Goal: Task Accomplishment & Management: Manage account settings

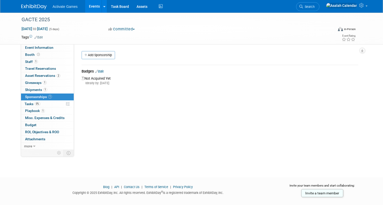
click at [120, 125] on div "Event Website: Edit Event Venue Name: Specify event venue name Event Venue Addr…" at bounding box center [218, 96] width 288 height 105
click at [103, 54] on link "Add Sponsorship" at bounding box center [97, 55] width 33 height 8
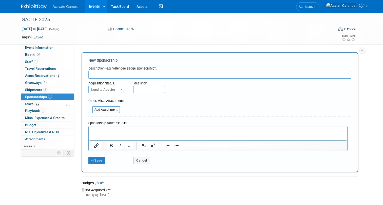
click at [117, 89] on span "Need to Acquire" at bounding box center [106, 89] width 35 height 7
click at [119, 59] on div "New Sponsorship" at bounding box center [219, 60] width 263 height 5
click at [129, 58] on div "New Sponsorship" at bounding box center [219, 60] width 263 height 5
click at [141, 161] on button "Cancel" at bounding box center [141, 160] width 16 height 7
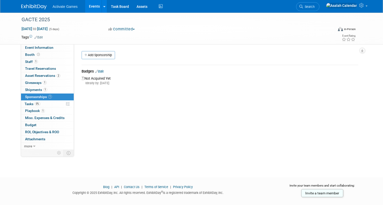
click at [129, 138] on div "Event Website: Edit Event Venue Name: Specify event venue name Event Venue Addr…" at bounding box center [218, 96] width 288 height 105
click at [35, 148] on link "more" at bounding box center [47, 146] width 53 height 7
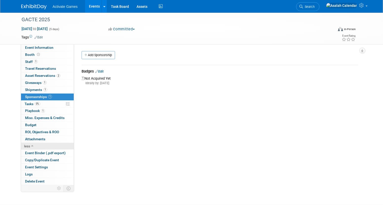
click at [34, 146] on link "less" at bounding box center [47, 146] width 53 height 7
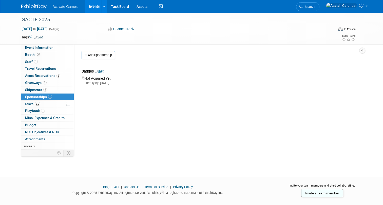
click at [132, 136] on div "Event Website: Edit Event Venue Name: Specify event venue name Event Venue Addr…" at bounding box center [218, 96] width 288 height 105
click at [108, 115] on div "Event Website: Edit Event Venue Name: Specify event venue name Event Venue Addr…" at bounding box center [218, 96] width 288 height 105
click at [108, 116] on div "Event Website: Edit Event Venue Name: Specify event venue name Event Venue Addr…" at bounding box center [218, 96] width 288 height 105
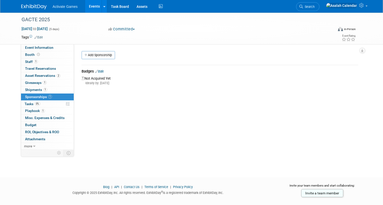
click at [98, 123] on div "Event Website: Edit Event Venue Name: Specify event venue name Event Venue Addr…" at bounding box center [218, 96] width 288 height 105
click at [100, 56] on link "Add Sponsorship" at bounding box center [97, 55] width 33 height 8
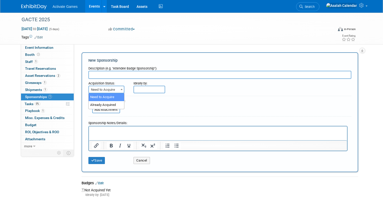
click at [111, 90] on span "Need to Acquire" at bounding box center [106, 89] width 35 height 7
click at [145, 101] on form "Description (e.g. "Attendee Badge Sponsorship"): Acquisition Status: Need to Ac…" at bounding box center [219, 115] width 263 height 103
click at [144, 160] on button "Cancel" at bounding box center [141, 160] width 16 height 7
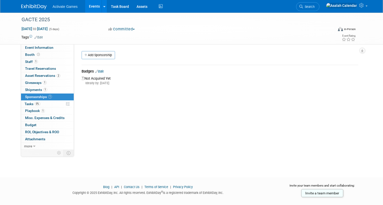
click at [144, 160] on div "GACTE 2025 Nov 17, 2025 to Nov 21, 2025 (5 days) Nov 17, 2025 to Nov 21, 2025 C…" at bounding box center [191, 91] width 383 height 156
click at [138, 141] on div "Event Website: Edit Event Venue Name: Specify event venue name Event Venue Addr…" at bounding box center [218, 96] width 288 height 105
click at [49, 105] on link "0% Tasks 0%" at bounding box center [47, 104] width 53 height 7
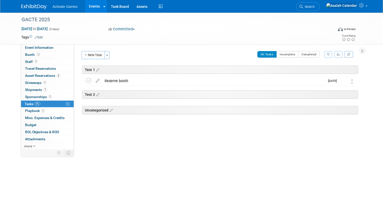
click at [153, 128] on div "Test 1 GACTE 2025 Nov 17, 2025 to Nov 21, 2025 (Going) Reserve booth Pro tip: P…" at bounding box center [219, 102] width 278 height 72
click at [173, 150] on div "GACTE 2025 Nov 17, 2025 to Nov 21, 2025 (5 days) Nov 17, 2025 to Nov 21, 2025 C…" at bounding box center [191, 91] width 383 height 156
click at [173, 152] on div "GACTE 2025 Nov 17, 2025 to Nov 21, 2025 (5 days) Nov 17, 2025 to Nov 21, 2025 C…" at bounding box center [191, 91] width 383 height 156
click at [138, 84] on div "Reserve booth" at bounding box center [213, 81] width 223 height 9
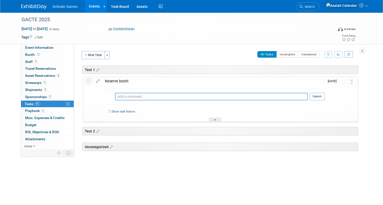
click at [178, 171] on div "Test 1 GACTE 2025 Nov 17, 2025 to Nov 21, 2025 (Going) Reserve booth Pro tip: P…" at bounding box center [219, 120] width 278 height 109
click at [197, 64] on div "New Task Toggle Dropdown Create a new task for this event Copy tasks from anoth…" at bounding box center [218, 112] width 280 height 123
click at [203, 58] on div "All Tasks Incomplete Completed Filter by Assignee -- Select Assignee -- All una…" at bounding box center [234, 56] width 245 height 11
click at [89, 82] on icon at bounding box center [88, 80] width 5 height 5
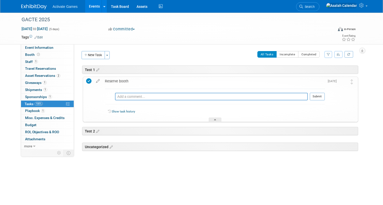
click at [89, 82] on icon at bounding box center [88, 80] width 5 height 5
click at [172, 60] on div "All Tasks Incomplete Completed Filter by Assignee -- Select Assignee -- All una…" at bounding box center [234, 56] width 245 height 11
click at [351, 82] on icon at bounding box center [351, 81] width 3 height 5
click at [216, 119] on div at bounding box center [214, 120] width 13 height 4
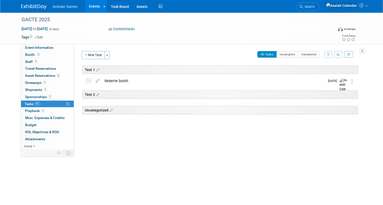
click at [229, 95] on div "Test 2" at bounding box center [220, 94] width 276 height 8
click at [98, 93] on icon at bounding box center [97, 95] width 4 height 5
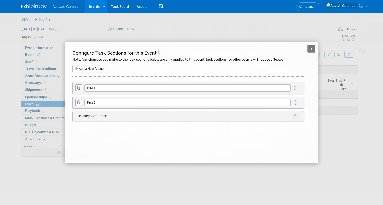
click at [313, 47] on button "X" at bounding box center [311, 49] width 8 height 8
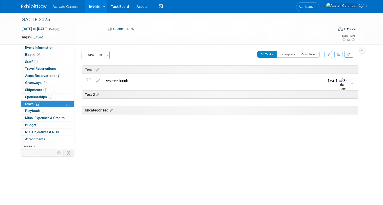
click at [233, 57] on div "All Tasks Incomplete Completed Filter by Assignee -- Select Assignee -- All una…" at bounding box center [234, 56] width 245 height 11
click at [289, 51] on button "Incomplete" at bounding box center [287, 54] width 22 height 7
click at [301, 54] on button "Completed" at bounding box center [309, 54] width 22 height 7
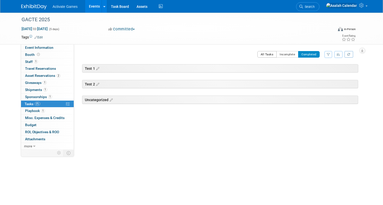
click at [267, 55] on button "All Tasks" at bounding box center [266, 54] width 19 height 7
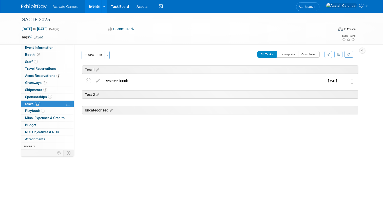
click at [237, 128] on div "Test 1 GACTE 2025 Nov 17, 2025 to Nov 21, 2025 (Going) Reserve booth Pro tip: P…" at bounding box center [219, 102] width 278 height 72
click at [248, 108] on div "Uncategorized" at bounding box center [220, 110] width 276 height 8
click at [338, 56] on button "button" at bounding box center [338, 54] width 8 height 7
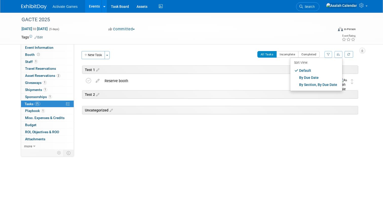
click at [338, 55] on icon "button" at bounding box center [338, 54] width 4 height 3
click at [202, 58] on div "All Tasks Incomplete Completed Filter by Assignee -- Select Assignee -- All una…" at bounding box center [234, 56] width 245 height 11
click at [200, 150] on div "GACTE 2025 Nov 17, 2025 to Nov 21, 2025 (5 days) Nov 17, 2025 to Nov 21, 2025 C…" at bounding box center [191, 91] width 383 height 156
click at [193, 142] on div "Event Website: Edit Event Venue Name: Specify event venue name Event Venue Addr…" at bounding box center [218, 96] width 288 height 105
click at [193, 143] on div "Event Website: Edit Event Venue Name: Specify event venue name Event Venue Addr…" at bounding box center [218, 96] width 288 height 105
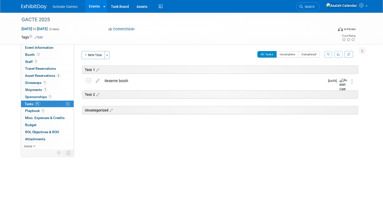
click at [193, 143] on div "Event Website: Edit Event Venue Name: Specify event venue name Event Venue Addr…" at bounding box center [218, 96] width 288 height 105
click at [193, 144] on div "Event Website: Edit Event Venue Name: Specify event venue name Event Venue Addr…" at bounding box center [218, 96] width 288 height 105
click at [193, 145] on div "Event Website: Edit Event Venue Name: Specify event venue name Event Venue Addr…" at bounding box center [218, 96] width 288 height 105
click at [194, 147] on div "Event Website: Edit Event Venue Name: Specify event venue name Event Venue Addr…" at bounding box center [218, 96] width 288 height 105
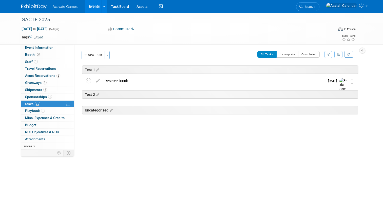
click at [175, 140] on div "Event Website: Edit Event Venue Name: Specify event venue name Event Venue Addr…" at bounding box center [218, 96] width 288 height 105
click at [176, 142] on div "Event Website: Edit Event Venue Name: Specify event venue name Event Venue Addr…" at bounding box center [218, 96] width 288 height 105
click at [178, 137] on div "Test 1 GACTE 2025 Nov 17, 2025 to Nov 21, 2025 (Going) Reserve booth Pro tip: P…" at bounding box center [219, 102] width 278 height 72
click at [177, 155] on div "GACTE 2025 Nov 17, 2025 to Nov 21, 2025 (5 days) Nov 17, 2025 to Nov 21, 2025 C…" at bounding box center [191, 91] width 383 height 156
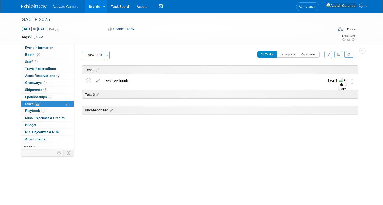
click at [178, 155] on div "GACTE 2025 Nov 17, 2025 to Nov 21, 2025 (5 days) Nov 17, 2025 to Nov 21, 2025 C…" at bounding box center [191, 91] width 383 height 156
click at [205, 50] on div "Event Website: Edit Event Venue Name: Specify event venue name Event Venue Addr…" at bounding box center [218, 96] width 288 height 105
click at [205, 51] on div "Event Website: Edit Event Venue Name: Specify event venue name Event Venue Addr…" at bounding box center [218, 96] width 288 height 105
click at [107, 55] on span "button" at bounding box center [107, 55] width 2 height 1
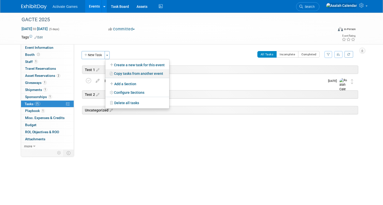
click at [141, 72] on link "Copy tasks from another event" at bounding box center [137, 73] width 64 height 9
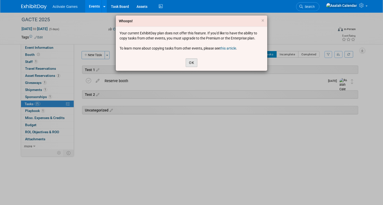
click at [195, 62] on button "OK" at bounding box center [191, 62] width 12 height 9
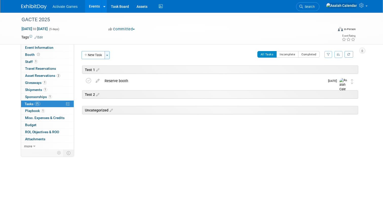
click at [108, 56] on button "Toggle Dropdown" at bounding box center [106, 55] width 5 height 8
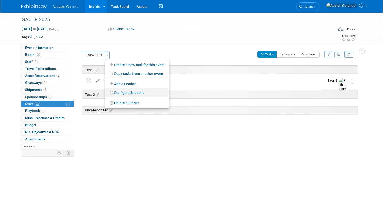
click at [151, 96] on link "Configure Sections" at bounding box center [137, 92] width 64 height 9
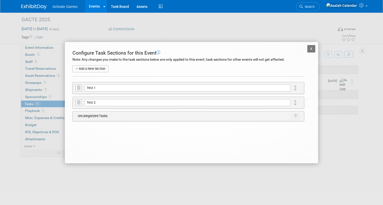
click at [314, 48] on button "X" at bounding box center [311, 49] width 8 height 8
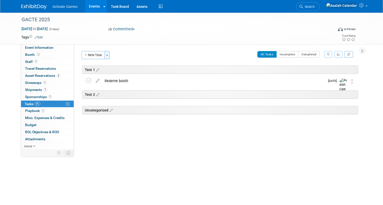
click at [109, 54] on button "Toggle Dropdown" at bounding box center [106, 55] width 5 height 8
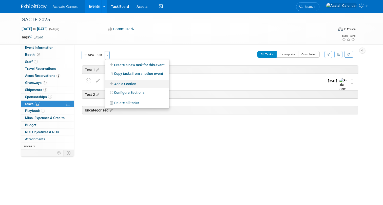
click at [144, 87] on link "Add a Section" at bounding box center [137, 84] width 64 height 9
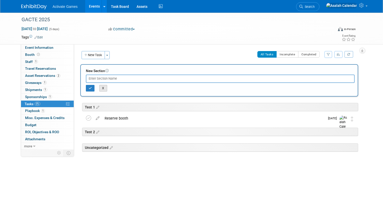
click at [101, 86] on button "X" at bounding box center [103, 88] width 8 height 7
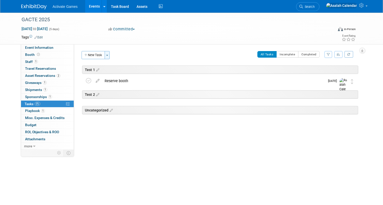
click at [107, 56] on button "Toggle Dropdown" at bounding box center [106, 55] width 5 height 8
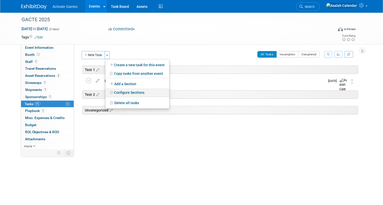
click at [126, 91] on link "Configure Sections" at bounding box center [137, 92] width 64 height 9
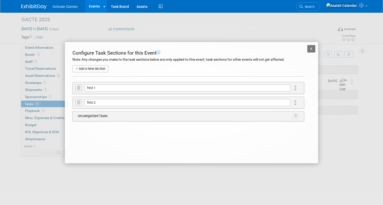
click at [310, 49] on button "X" at bounding box center [311, 49] width 8 height 8
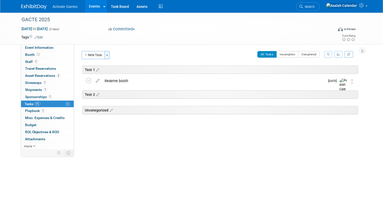
click at [107, 54] on button "Toggle Dropdown" at bounding box center [106, 55] width 5 height 8
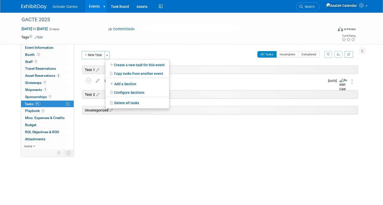
click at [133, 124] on div at bounding box center [219, 122] width 278 height 10
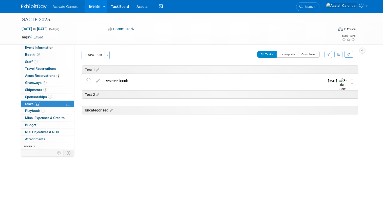
click at [168, 135] on div "Test 1 GACTE 2025 Nov 17, 2025 to Nov 21, 2025 (Going) Reserve booth Pro tip: P…" at bounding box center [219, 102] width 278 height 72
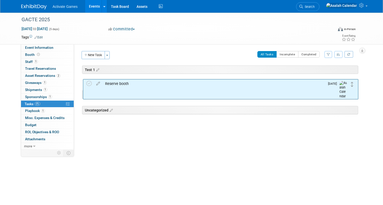
drag, startPoint x: 350, startPoint y: 81, endPoint x: 350, endPoint y: 84, distance: 2.8
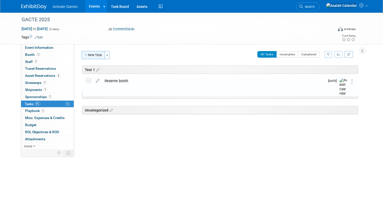
click at [98, 55] on button "New Task" at bounding box center [92, 55] width 23 height 8
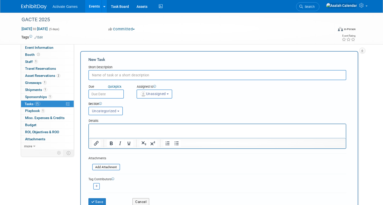
type input "B"
type input "Book flights"
click at [204, 92] on div "Due Quick pick Assigned to <img src="https://www.exhibitday.com/Images/Unassign…" at bounding box center [216, 89] width 265 height 18
click at [208, 91] on div "Due Quick pick Assigned to <img src="https://www.exhibitday.com/Images/Unassign…" at bounding box center [216, 89] width 265 height 18
click at [116, 87] on link "Quick pick" at bounding box center [114, 86] width 15 height 4
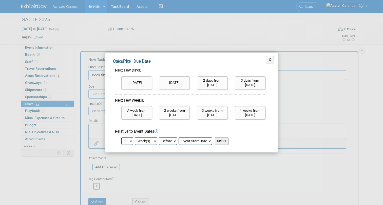
click at [180, 65] on div "X Quick Pick: Due Date Next Few Days: Today Tomorrow 2 days from today 1 2 3 4 …" at bounding box center [191, 103] width 172 height 100
click at [138, 84] on input "Today" at bounding box center [136, 82] width 31 height 13
type input "Sep 22, 2025"
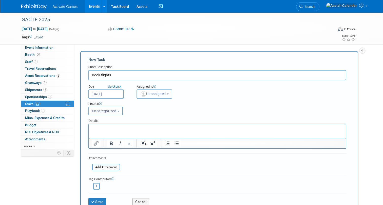
click at [168, 94] on b "button" at bounding box center [167, 94] width 2 height 1
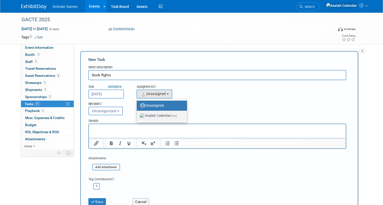
click at [166, 116] on label "Asalah Calendar (me)" at bounding box center [160, 116] width 43 height 8
click at [137, 116] on input "Asalah Calendar (me)" at bounding box center [135, 115] width 3 height 3
select select "e231c001-2178-42d7-9465-a5c6648ff727"
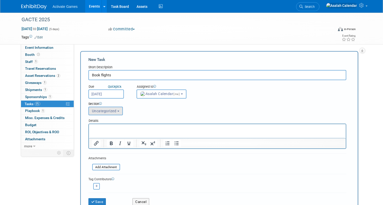
click at [113, 111] on span "Uncategorized" at bounding box center [104, 111] width 25 height 4
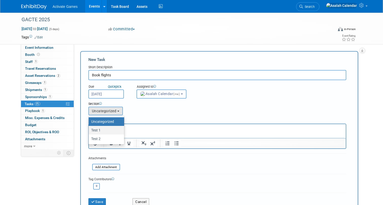
click at [108, 132] on label "Test 1" at bounding box center [105, 130] width 28 height 7
click at [89, 132] on input "Test 1" at bounding box center [87, 130] width 3 height 3
select select "11274658"
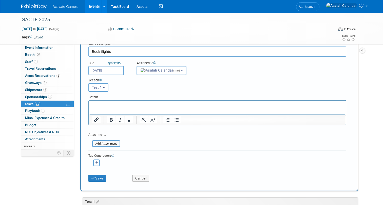
scroll to position [37, 0]
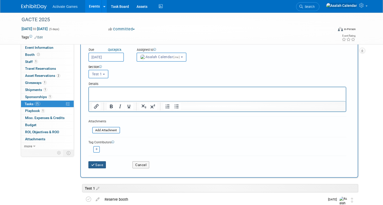
click at [98, 167] on button "Save" at bounding box center [97, 164] width 18 height 7
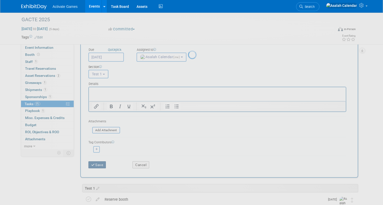
scroll to position [0, 0]
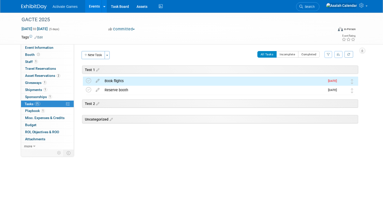
click at [137, 171] on body "Activate Games Events Add Event Bulk Upload Events Shareable Event Boards Recen…" at bounding box center [191, 102] width 383 height 205
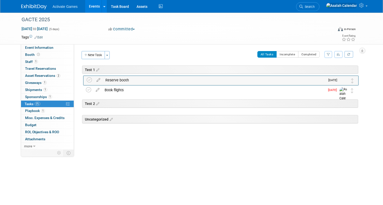
drag, startPoint x: 353, startPoint y: 89, endPoint x: 354, endPoint y: 79, distance: 10.4
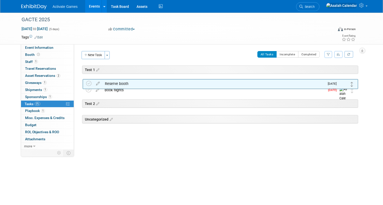
drag, startPoint x: 352, startPoint y: 81, endPoint x: 353, endPoint y: 93, distance: 11.6
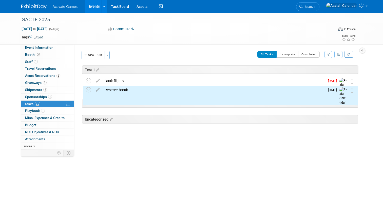
click at [338, 55] on icon "button" at bounding box center [338, 54] width 4 height 3
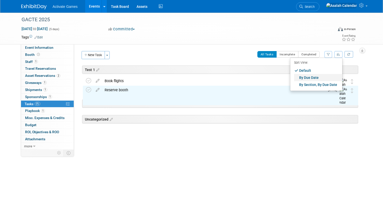
click at [313, 77] on link "By Due Date" at bounding box center [318, 77] width 48 height 7
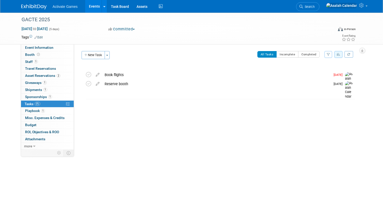
click at [283, 126] on div "Event Website: Edit Event Venue Name: Specify event venue name Event Venue Addr…" at bounding box center [218, 96] width 288 height 105
click at [346, 55] on link at bounding box center [348, 54] width 9 height 7
click at [338, 55] on icon "button" at bounding box center [338, 54] width 4 height 3
click at [322, 83] on link "By Section, By Due Date" at bounding box center [318, 84] width 48 height 7
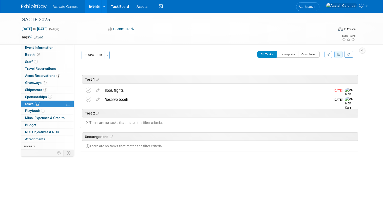
click at [299, 165] on div "Test 1 Book flights Pro tip: Press Ctrl-Enter to submit comment. Submit Show ta…" at bounding box center [219, 121] width 278 height 101
click at [335, 53] on button "button" at bounding box center [338, 54] width 8 height 7
click at [320, 74] on link "Default" at bounding box center [318, 70] width 48 height 7
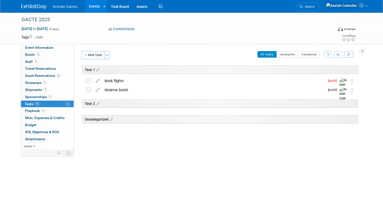
click at [339, 55] on icon "button" at bounding box center [338, 54] width 4 height 3
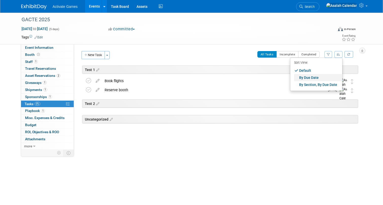
click at [322, 77] on link "By Due Date" at bounding box center [318, 77] width 48 height 7
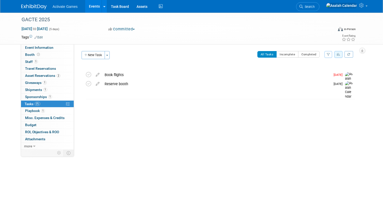
click at [338, 53] on icon "button" at bounding box center [338, 54] width 4 height 3
click at [288, 118] on div "Event Website: Edit Event Venue Name: Specify event venue name Event Venue Addr…" at bounding box center [218, 96] width 288 height 105
click at [339, 67] on div "Book flights Pro tip: Press Ctrl-Enter to submit comment. Submit Show task hist…" at bounding box center [218, 86] width 280 height 45
click at [327, 55] on icon "button" at bounding box center [327, 54] width 3 height 3
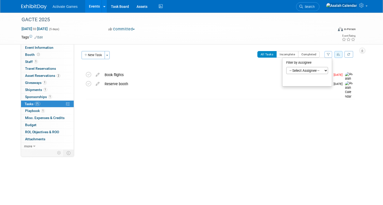
click at [320, 69] on select "-- Select Assignee -- All unassigned tasks Assigned to me" at bounding box center [307, 70] width 42 height 7
click at [320, 103] on div "Book flights Pro tip: Press Ctrl-Enter to submit comment. Submit Show task hist…" at bounding box center [219, 90] width 278 height 38
click at [285, 52] on button "Incomplete" at bounding box center [287, 54] width 22 height 7
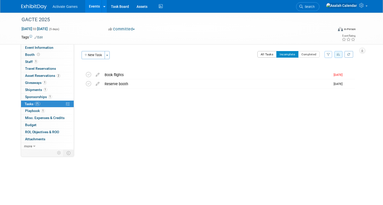
click at [268, 55] on button "All Tasks" at bounding box center [266, 54] width 19 height 7
click at [91, 81] on icon at bounding box center [88, 83] width 5 height 5
click at [287, 55] on button "Incomplete" at bounding box center [287, 54] width 22 height 7
click at [304, 57] on button "Completed" at bounding box center [309, 54] width 22 height 7
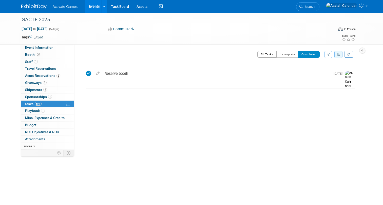
click at [266, 56] on button "All Tasks" at bounding box center [266, 54] width 19 height 7
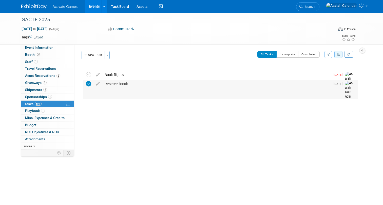
click at [86, 84] on icon at bounding box center [88, 83] width 5 height 5
click at [146, 118] on div "Event Website: Edit Event Venue Name: Specify event venue name Event Venue Addr…" at bounding box center [218, 96] width 288 height 105
click at [193, 121] on div "Event Website: Edit Event Venue Name: Specify event venue name Event Venue Addr…" at bounding box center [218, 96] width 288 height 105
click at [115, 70] on div "Book flights Pro tip: Press Ctrl-Enter to submit comment. Submit Show task hist…" at bounding box center [218, 86] width 280 height 45
click at [116, 73] on div "Book flights" at bounding box center [216, 75] width 228 height 9
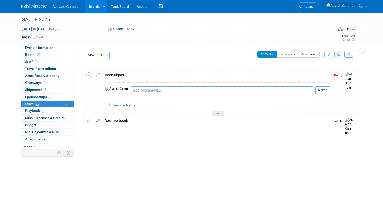
click at [127, 105] on link "Show task history" at bounding box center [123, 105] width 23 height 4
click at [219, 114] on div at bounding box center [217, 114] width 13 height 4
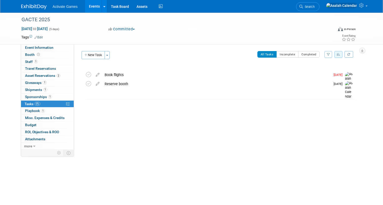
click at [189, 129] on div "Event Website: Edit Event Venue Name: Specify event venue name Event Venue Addr…" at bounding box center [218, 96] width 288 height 105
click at [117, 76] on div "Book flights" at bounding box center [216, 75] width 228 height 9
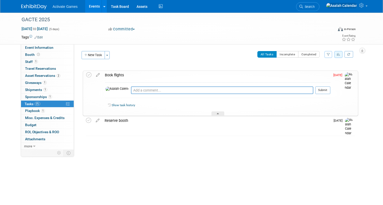
click at [128, 153] on div "GACTE 2025 Nov 17, 2025 to Nov 21, 2025 (5 days) Nov 17, 2025 to Nov 21, 2025 C…" at bounding box center [191, 91] width 383 height 156
click at [220, 52] on div "All Tasks Incomplete Completed Filter by Assignee -- Select Assignee -- All una…" at bounding box center [234, 56] width 245 height 11
click at [206, 54] on div "All Tasks Incomplete Completed Filter by Assignee -- Select Assignee -- All una…" at bounding box center [234, 56] width 245 height 11
click at [219, 115] on div at bounding box center [217, 114] width 13 height 4
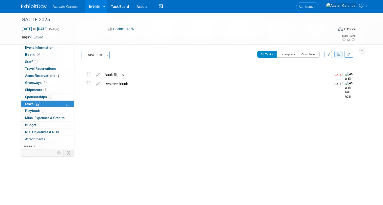
click at [189, 129] on div "Event Website: Edit Event Venue Name: Specify event venue name Event Venue Addr…" at bounding box center [218, 96] width 288 height 105
click at [175, 118] on div "Event Website: Edit Event Venue Name: Specify event venue name Event Venue Addr…" at bounding box center [218, 96] width 288 height 105
click at [178, 119] on div "Event Website: Edit Event Venue Name: Specify event venue name Event Venue Addr…" at bounding box center [218, 96] width 288 height 105
click at [119, 7] on link "Task Board" at bounding box center [120, 6] width 26 height 13
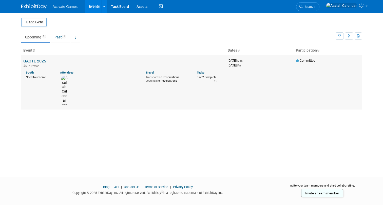
click at [41, 60] on link "GACTE 2025" at bounding box center [34, 61] width 23 height 5
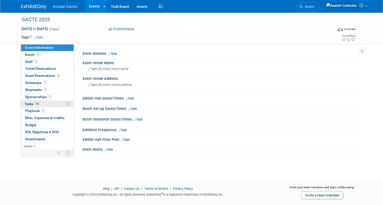
click at [55, 102] on link "0% Tasks 0%" at bounding box center [47, 104] width 53 height 7
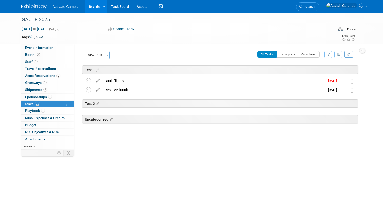
click at [149, 143] on div "Test 1 GACTE 2025 [DATE] to [DATE] (Going) Book flights Pro tip: Press Ctrl-Ent…" at bounding box center [219, 106] width 278 height 81
click at [149, 144] on div "Test 1 GACTE 2025 Nov 17, 2025 to Nov 21, 2025 (Going) Book flights Pro tip: Pr…" at bounding box center [219, 106] width 278 height 81
click at [149, 143] on div "Test 1 GACTE 2025 Nov 17, 2025 to Nov 21, 2025 (Going) Book flights Pro tip: Pr…" at bounding box center [219, 106] width 278 height 81
click at [149, 144] on div "Test 1 GACTE 2025 Nov 17, 2025 to Nov 21, 2025 (Going) Book flights Pro tip: Pr…" at bounding box center [219, 106] width 278 height 81
click at [149, 146] on div "Test 1 GACTE 2025 Nov 17, 2025 to Nov 21, 2025 (Going) Book flights Pro tip: Pr…" at bounding box center [219, 106] width 278 height 81
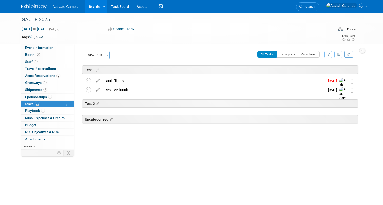
click at [163, 162] on div "GACTE 2025 Nov 17, 2025 to Nov 21, 2025 (5 days) Nov 17, 2025 to Nov 21, 2025 C…" at bounding box center [191, 91] width 383 height 156
click at [155, 156] on div "GACTE 2025 Nov 17, 2025 to Nov 21, 2025 (5 days) Nov 17, 2025 to Nov 21, 2025 C…" at bounding box center [191, 91] width 383 height 156
click at [130, 165] on div "GACTE 2025 Nov 17, 2025 to Nov 21, 2025 (5 days) Nov 17, 2025 to Nov 21, 2025 C…" at bounding box center [191, 91] width 383 height 156
click at [150, 153] on div "GACTE 2025 Nov 17, 2025 to Nov 21, 2025 (5 days) Nov 17, 2025 to Nov 21, 2025 C…" at bounding box center [191, 91] width 383 height 156
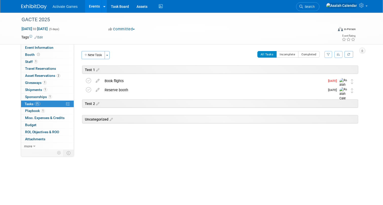
click at [150, 153] on div "GACTE 2025 Nov 17, 2025 to Nov 21, 2025 (5 days) Nov 17, 2025 to Nov 21, 2025 C…" at bounding box center [191, 91] width 383 height 156
click at [115, 178] on body "Activate Games Events Add Event Bulk Upload Events Shareable Event Boards Recen…" at bounding box center [191, 102] width 383 height 205
click at [151, 153] on div "GACTE 2025 Nov 17, 2025 to Nov 21, 2025 (5 days) Nov 17, 2025 to Nov 21, 2025 C…" at bounding box center [191, 91] width 383 height 156
click at [68, 152] on icon at bounding box center [69, 153] width 4 height 4
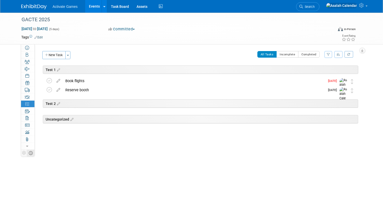
click at [31, 155] on td at bounding box center [31, 153] width 8 height 7
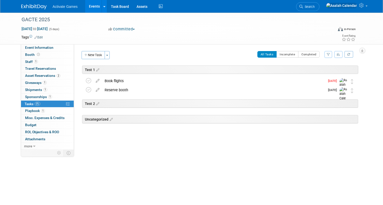
click at [123, 163] on div "GACTE 2025 Nov 17, 2025 to Nov 21, 2025 (5 days) Nov 17, 2025 to Nov 21, 2025 C…" at bounding box center [191, 91] width 383 height 156
click at [68, 153] on icon at bounding box center [69, 153] width 4 height 4
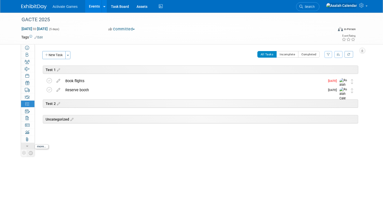
click at [28, 147] on icon at bounding box center [27, 147] width 2 height 4
click at [30, 153] on icon at bounding box center [31, 153] width 4 height 4
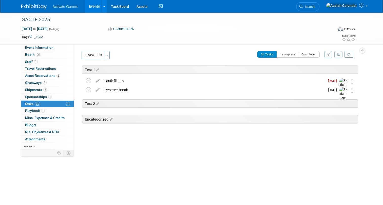
click at [116, 173] on body "Activate Games Events Add Event Bulk Upload Events Shareable Event Boards Recen…" at bounding box center [191, 102] width 383 height 205
click at [130, 167] on div "GACTE 2025 Nov 17, 2025 to Nov 21, 2025 (5 days) Nov 17, 2025 to Nov 21, 2025 C…" at bounding box center [191, 91] width 383 height 156
